Goal: Task Accomplishment & Management: Use online tool/utility

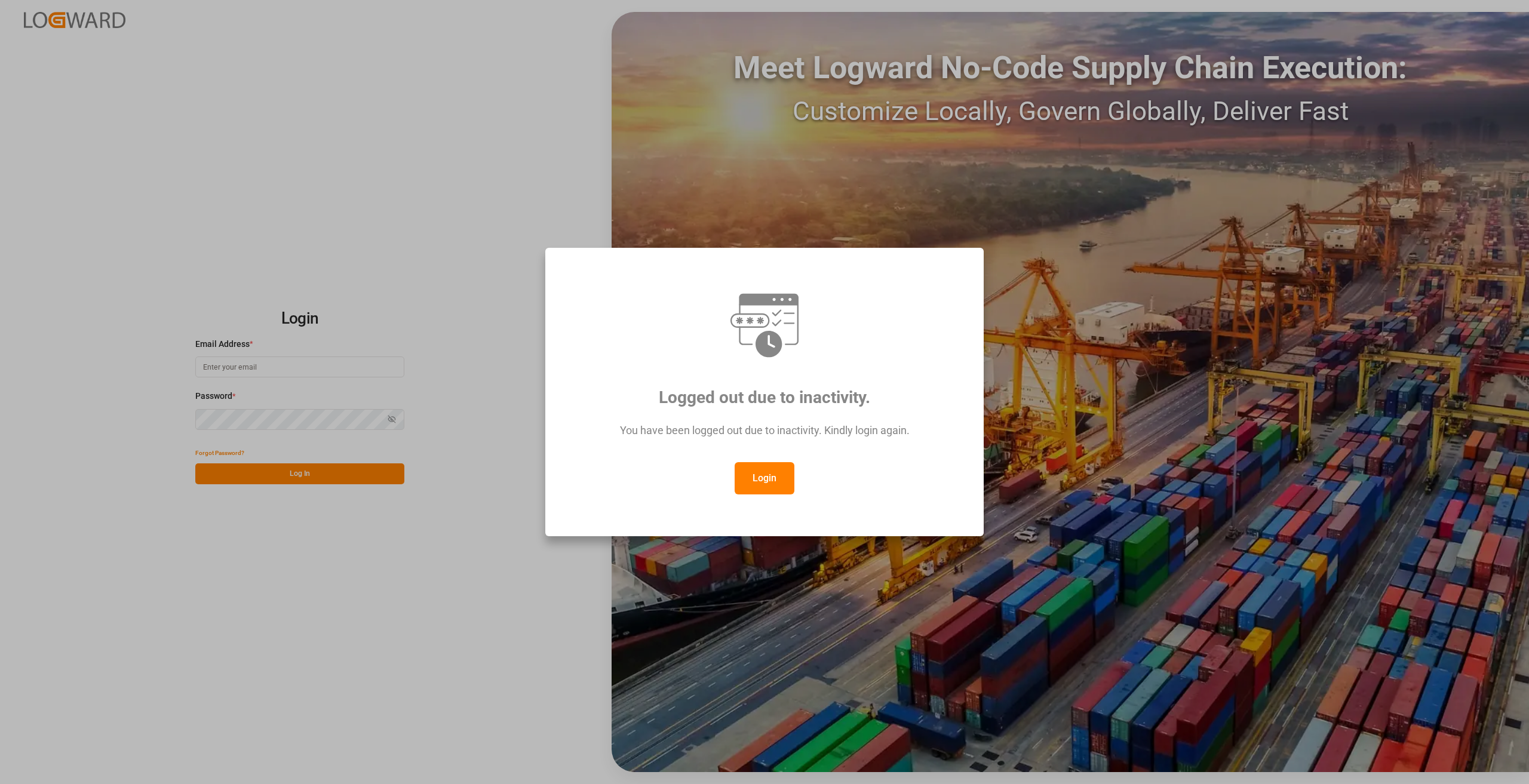
click at [755, 472] on button "Login" at bounding box center [765, 478] width 60 height 32
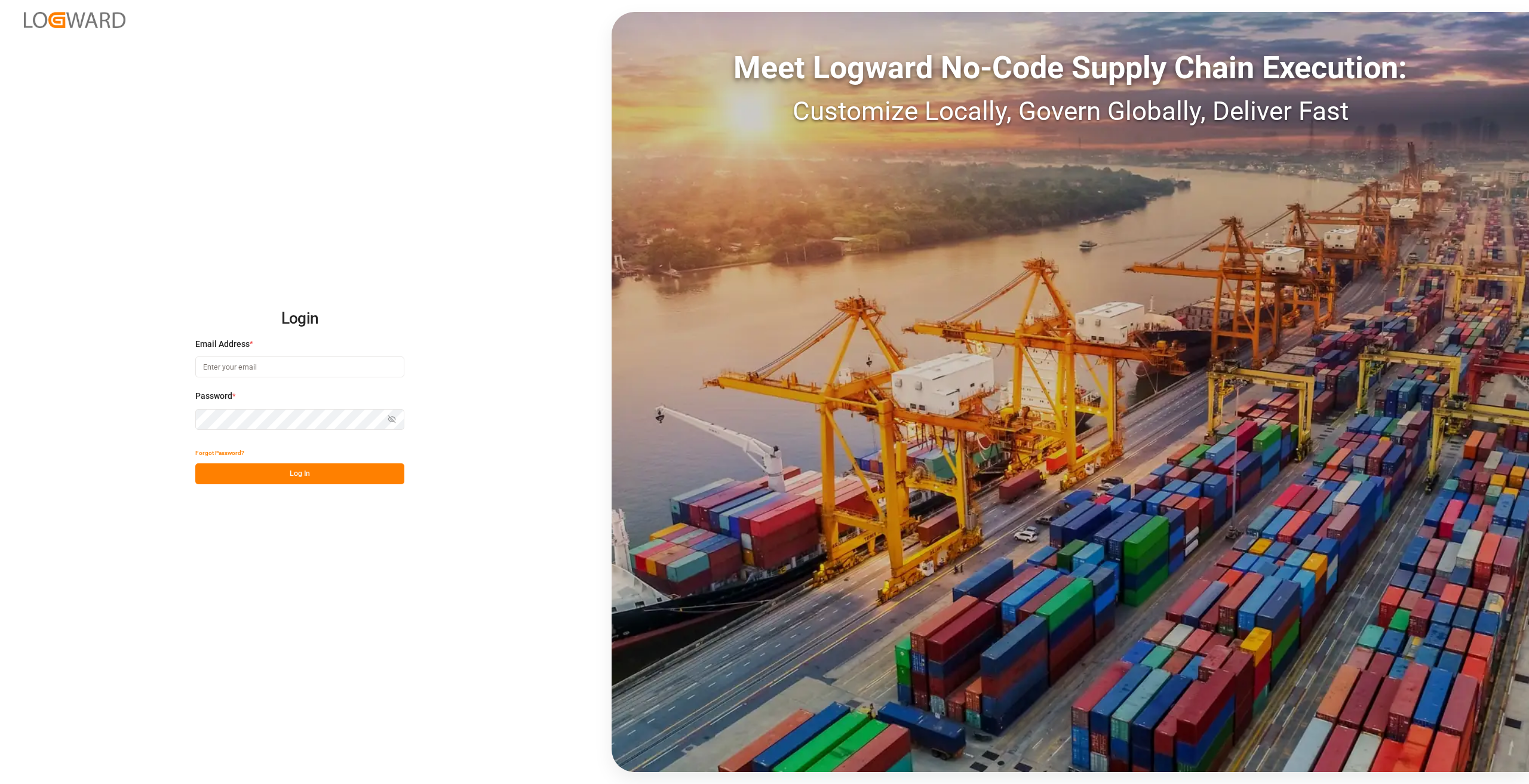
click at [226, 370] on input at bounding box center [300, 367] width 209 height 21
drag, startPoint x: 291, startPoint y: 368, endPoint x: 212, endPoint y: 368, distance: 79.0
click at [290, 368] on input at bounding box center [300, 367] width 209 height 21
type input "[PERSON_NAME][EMAIL_ADDRESS][DOMAIN_NAME]"
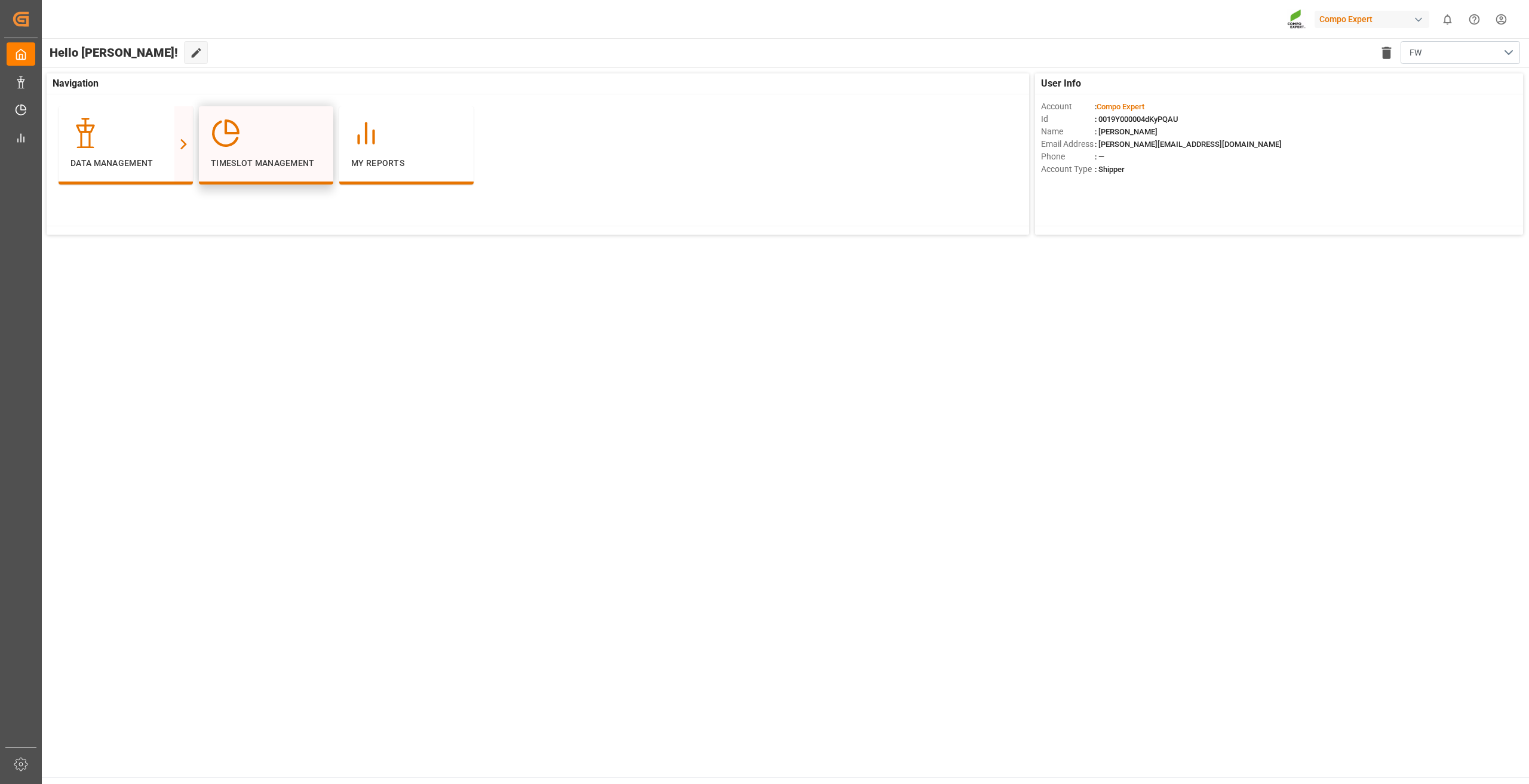
click at [221, 176] on div "Timeslot Management" at bounding box center [266, 145] width 134 height 78
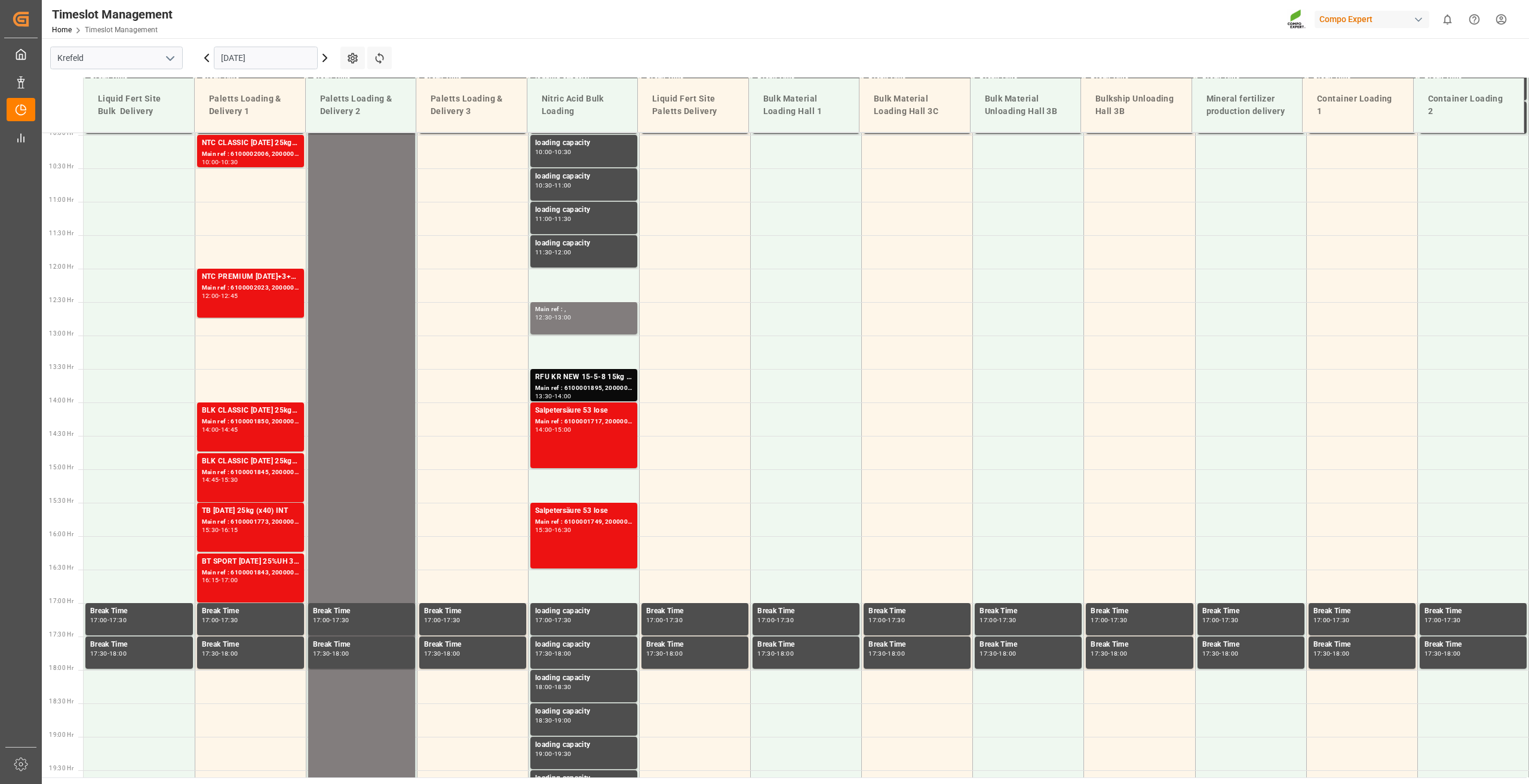
scroll to position [673, 0]
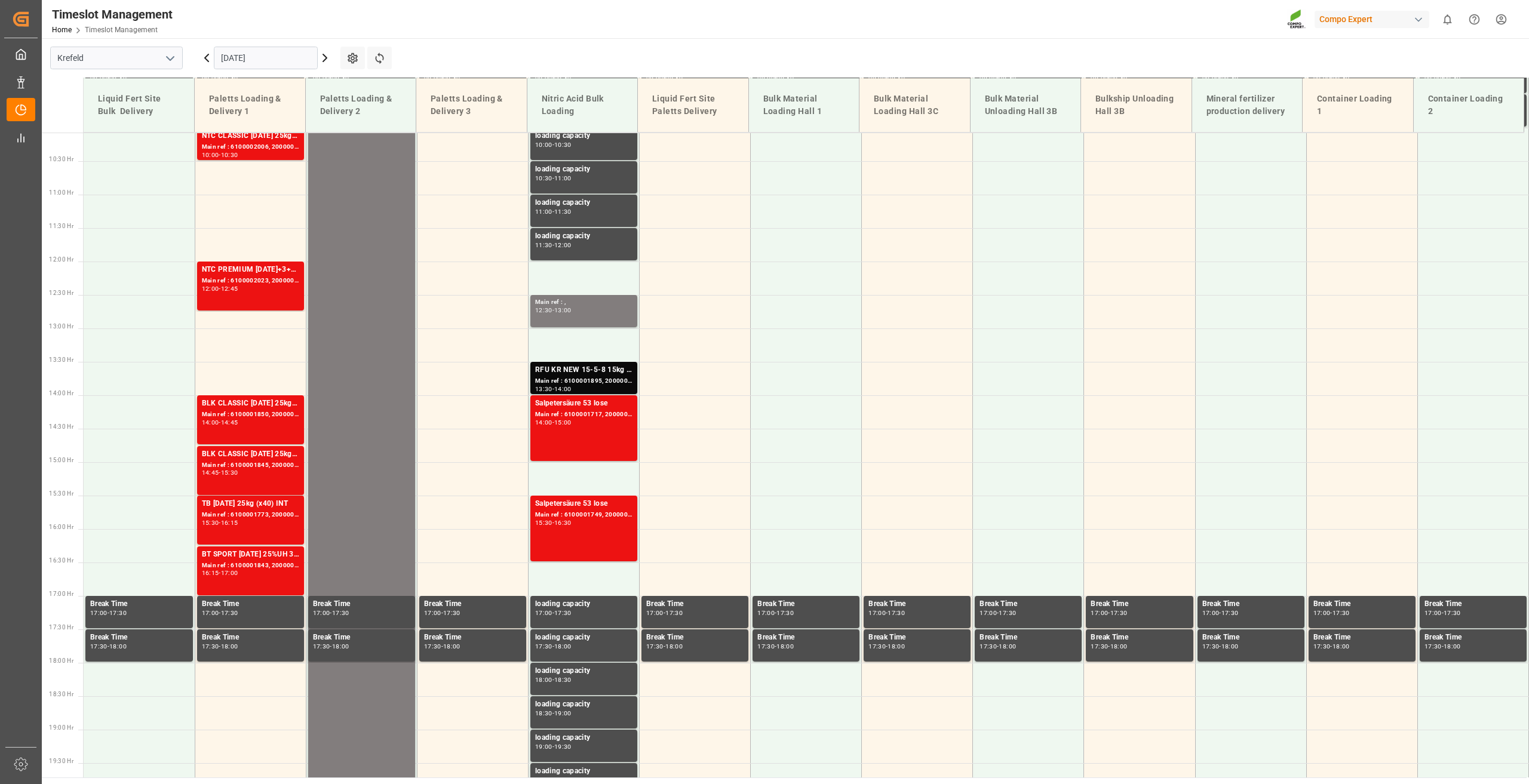
click at [325, 56] on icon at bounding box center [325, 57] width 3 height 7
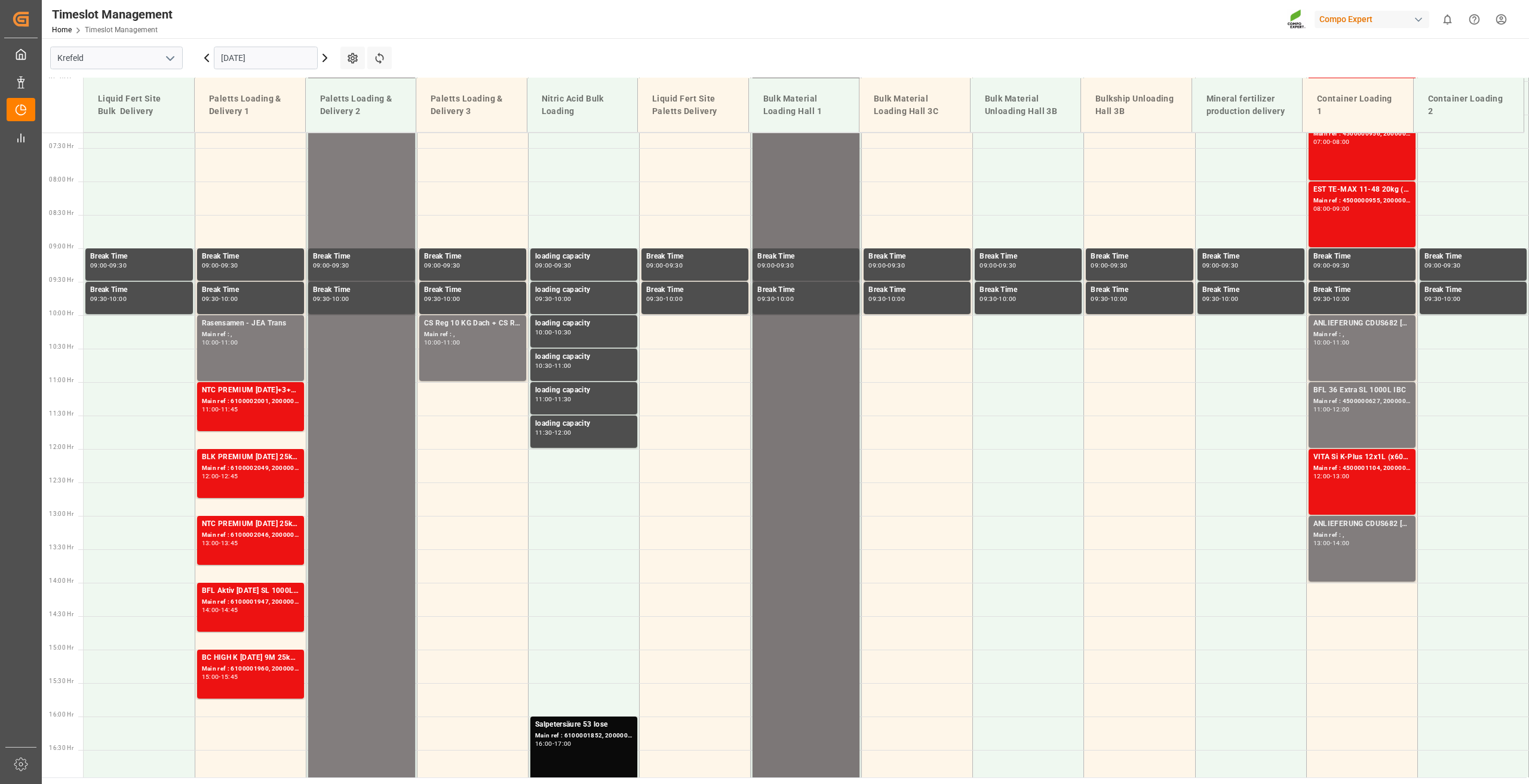
scroll to position [196, 0]
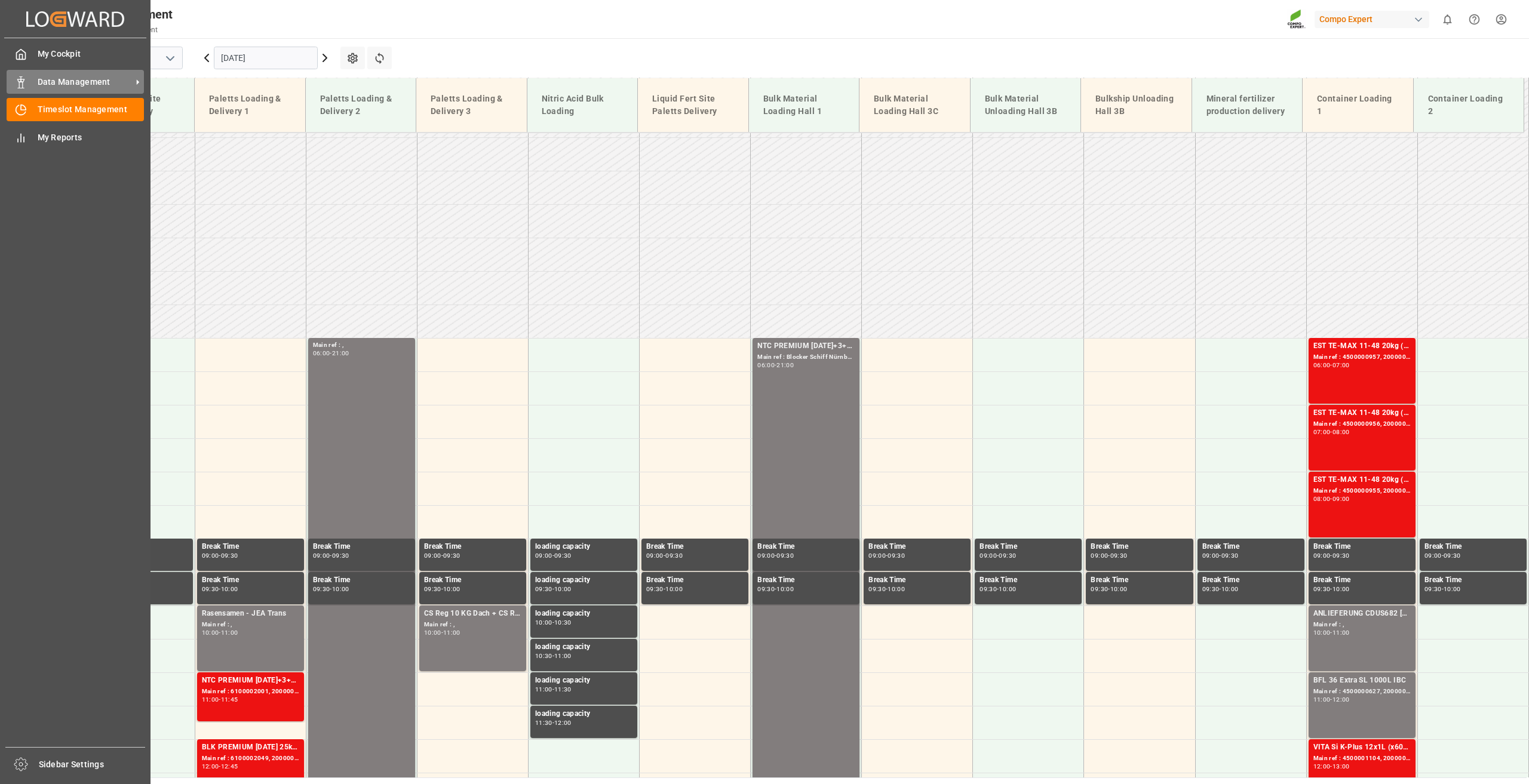
click at [55, 84] on span "Data Management" at bounding box center [85, 82] width 95 height 13
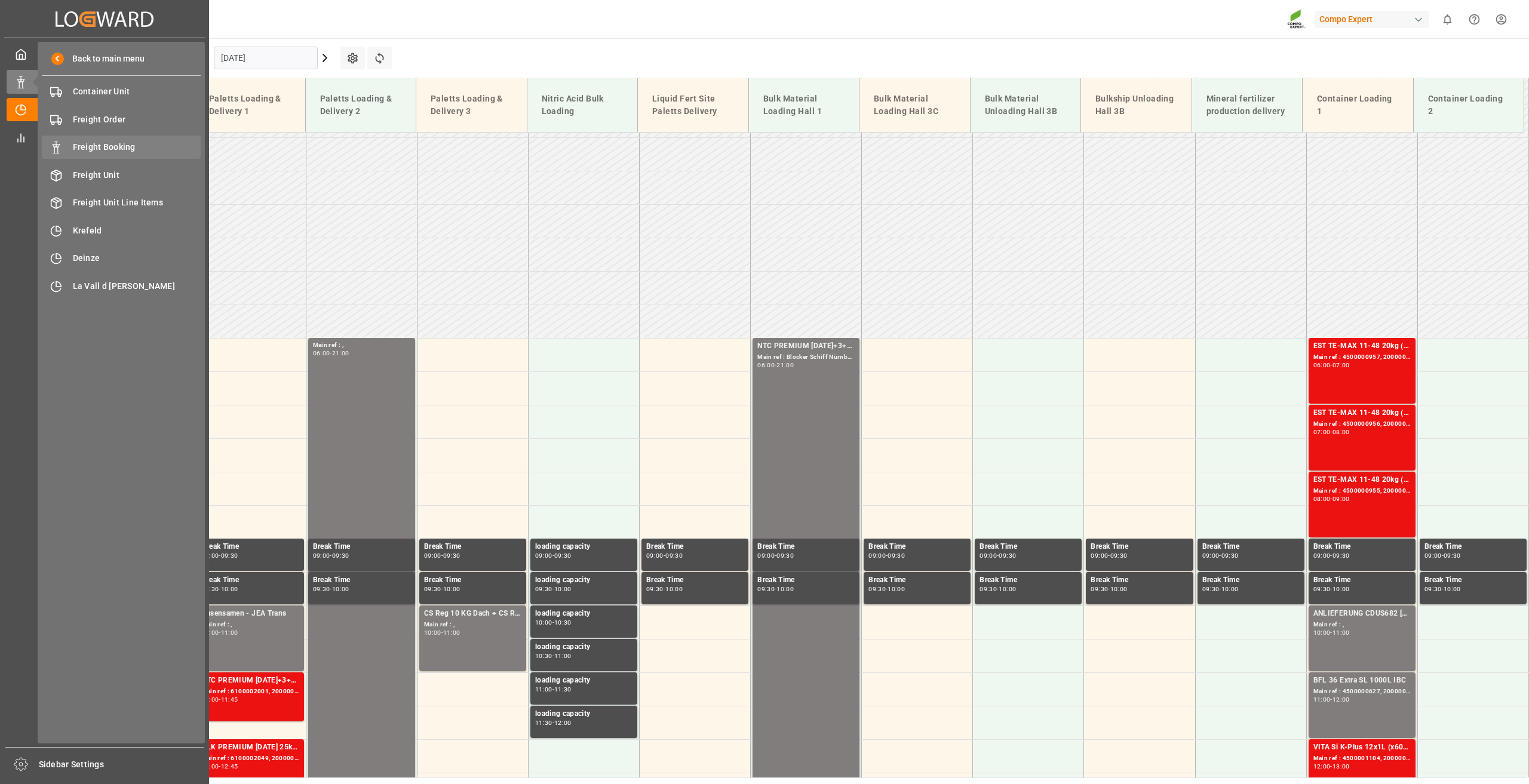
click at [111, 146] on span "Freight Booking" at bounding box center [137, 148] width 128 height 13
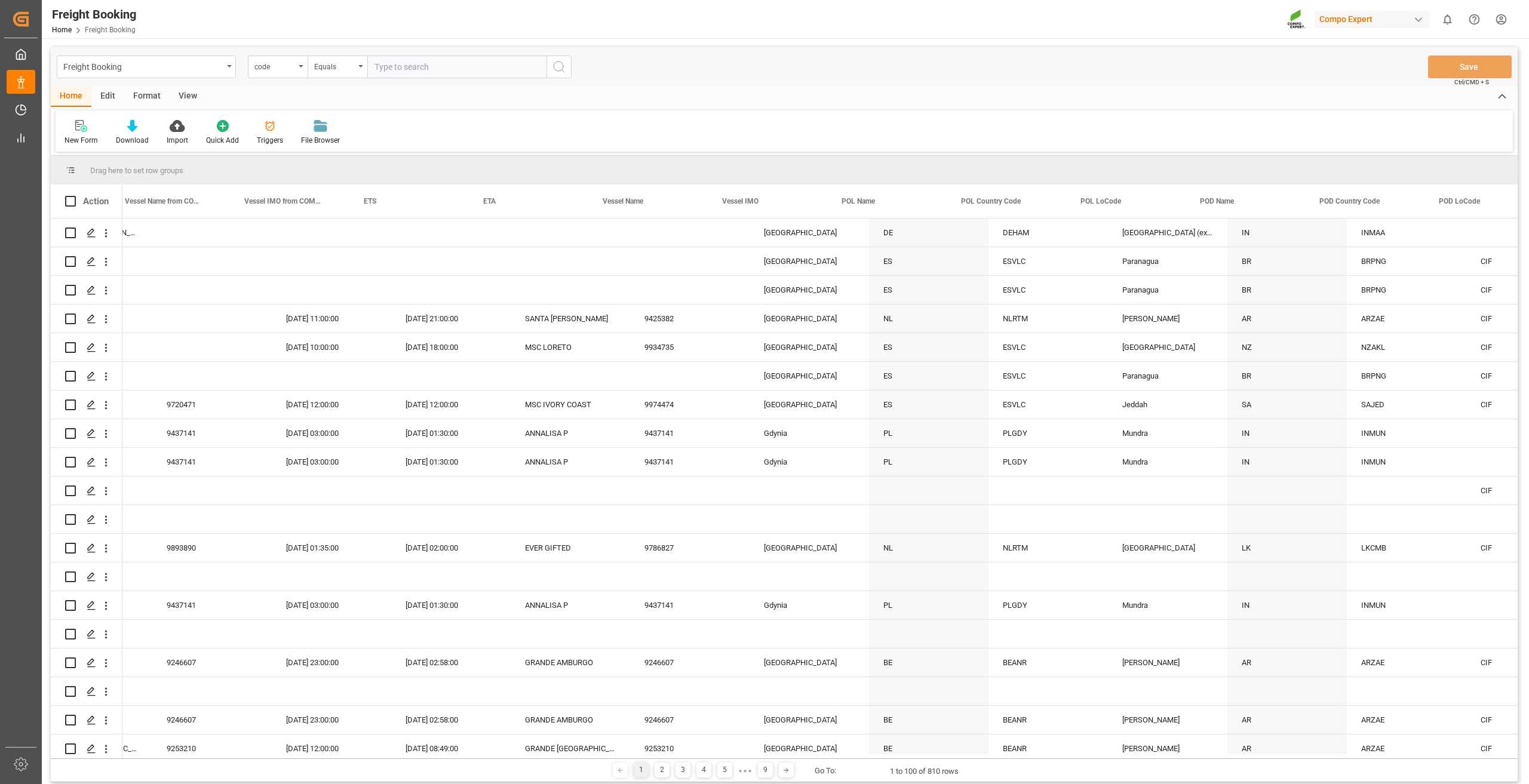
scroll to position [0, 3597]
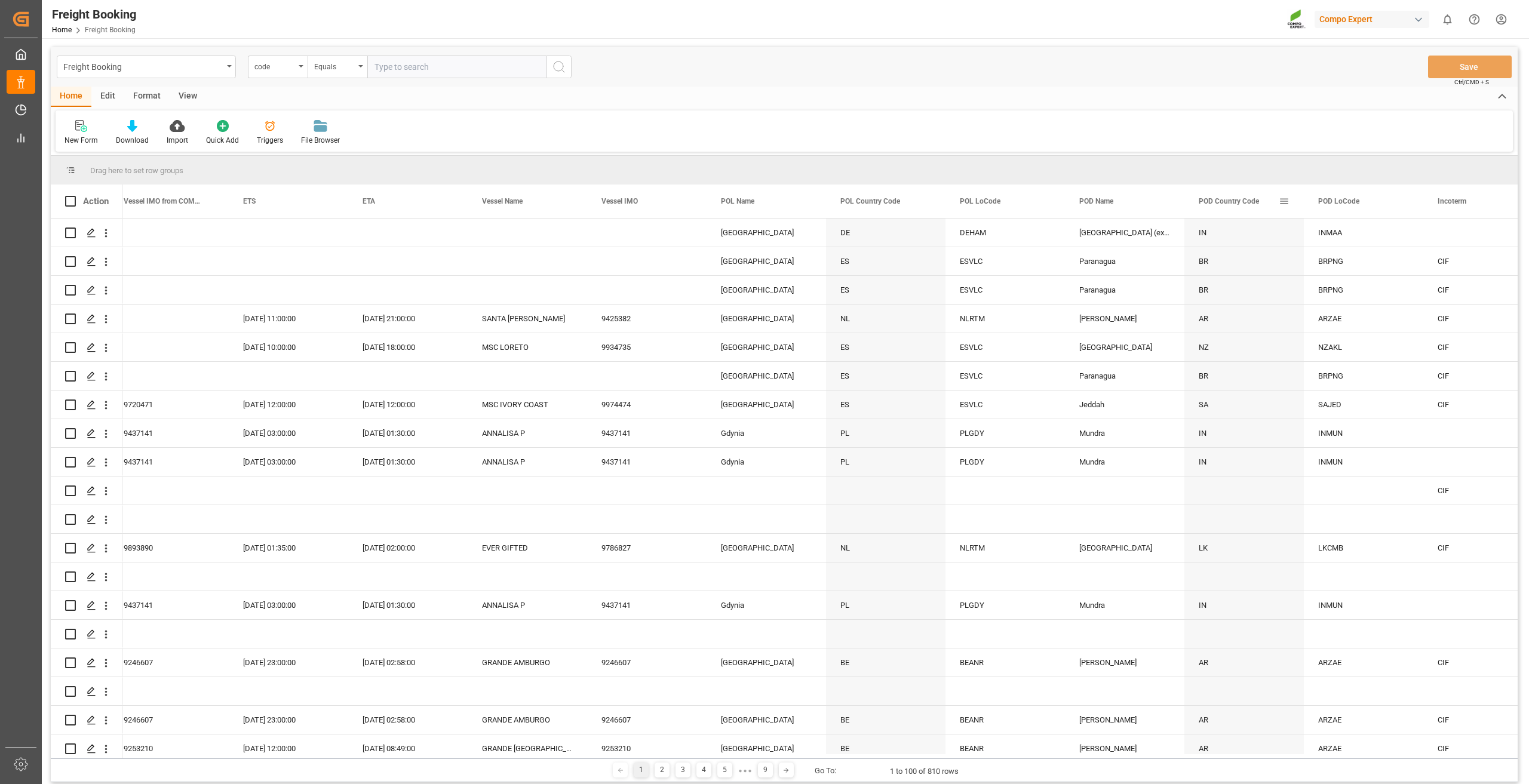
click at [1278, 209] on div "POD Country Code" at bounding box center [1244, 201] width 90 height 33
click at [1282, 202] on span at bounding box center [1283, 201] width 11 height 10
click at [1338, 199] on span "filter" at bounding box center [1350, 203] width 52 height 22
type input "GR"
click at [1347, 300] on button "Apply" at bounding box center [1354, 303] width 22 height 12
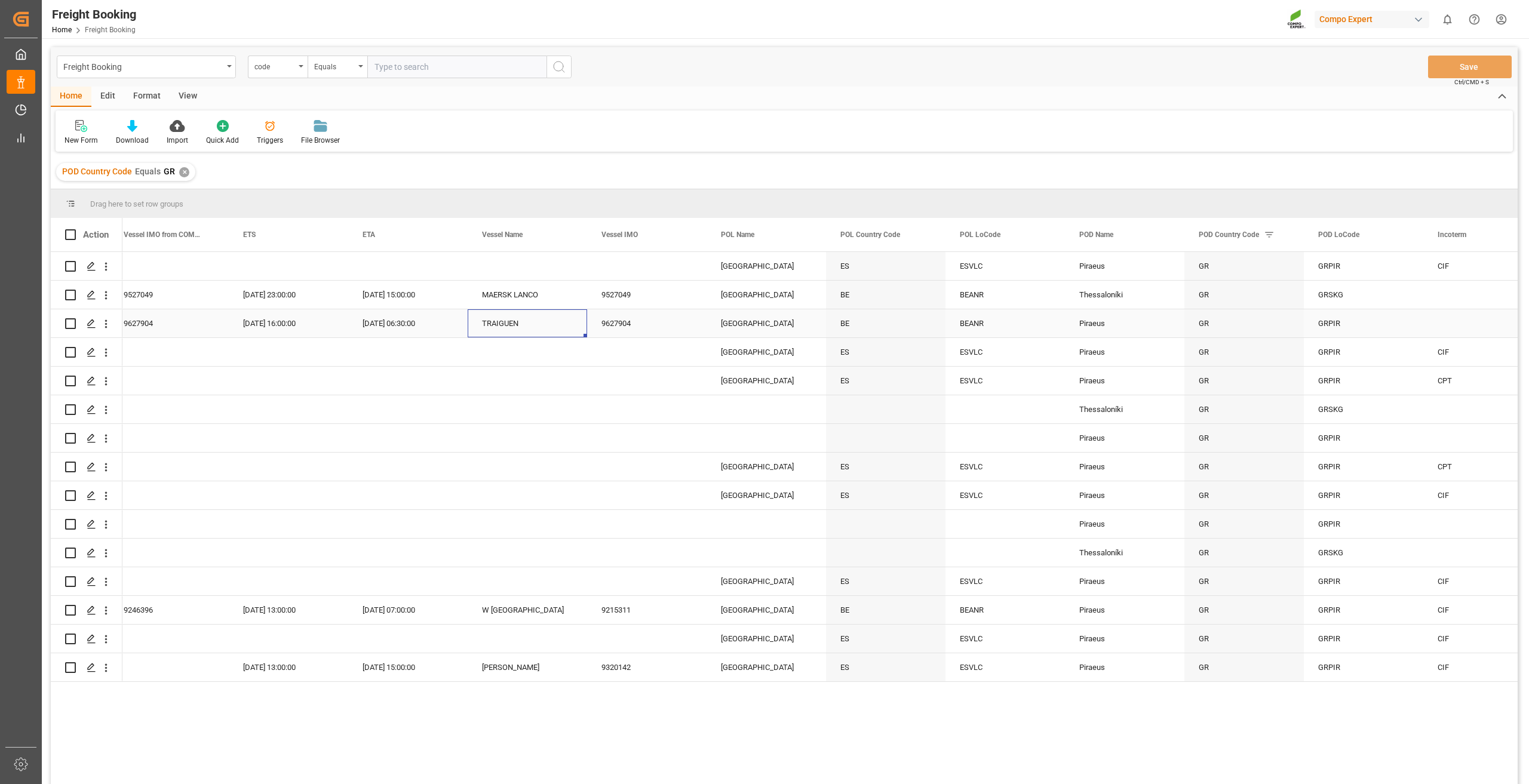
click at [479, 312] on div "TRAIGUEN" at bounding box center [527, 323] width 120 height 28
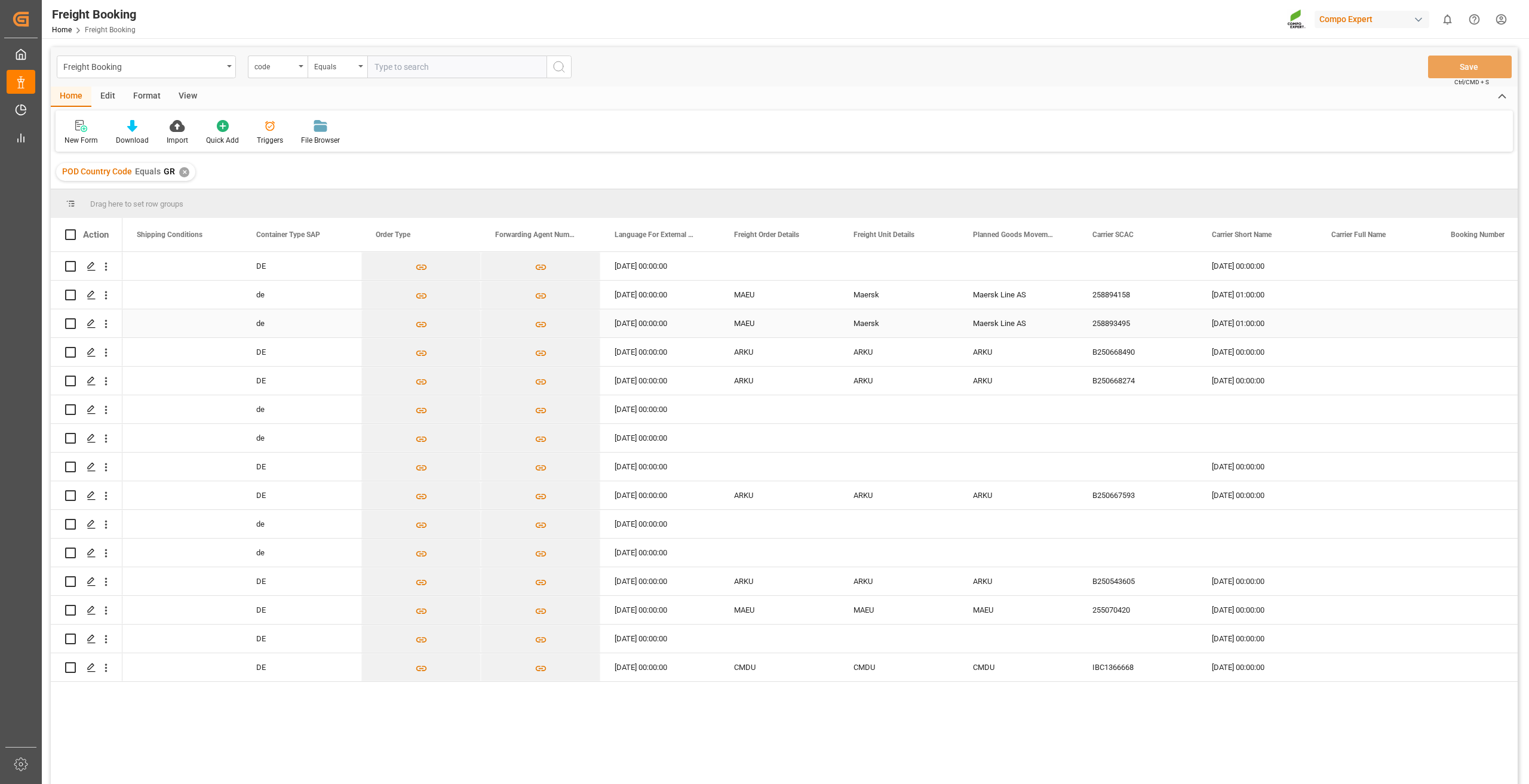
scroll to position [0, 1314]
